Goal: Task Accomplishment & Management: Manage account settings

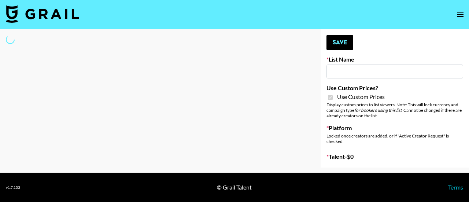
type input "Brickhouse - Relatable (20th Sept)"
checkbox input "true"
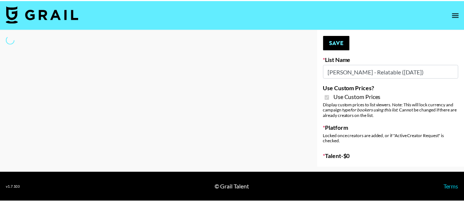
select select "Brand"
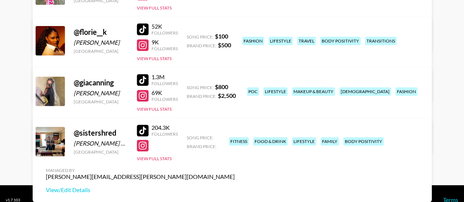
click at [240, 162] on div "Managed By [PERSON_NAME][EMAIL_ADDRESS][PERSON_NAME][DOMAIN_NAME] View/Edit Det…" at bounding box center [140, 181] width 200 height 38
